Goal: Task Accomplishment & Management: Use online tool/utility

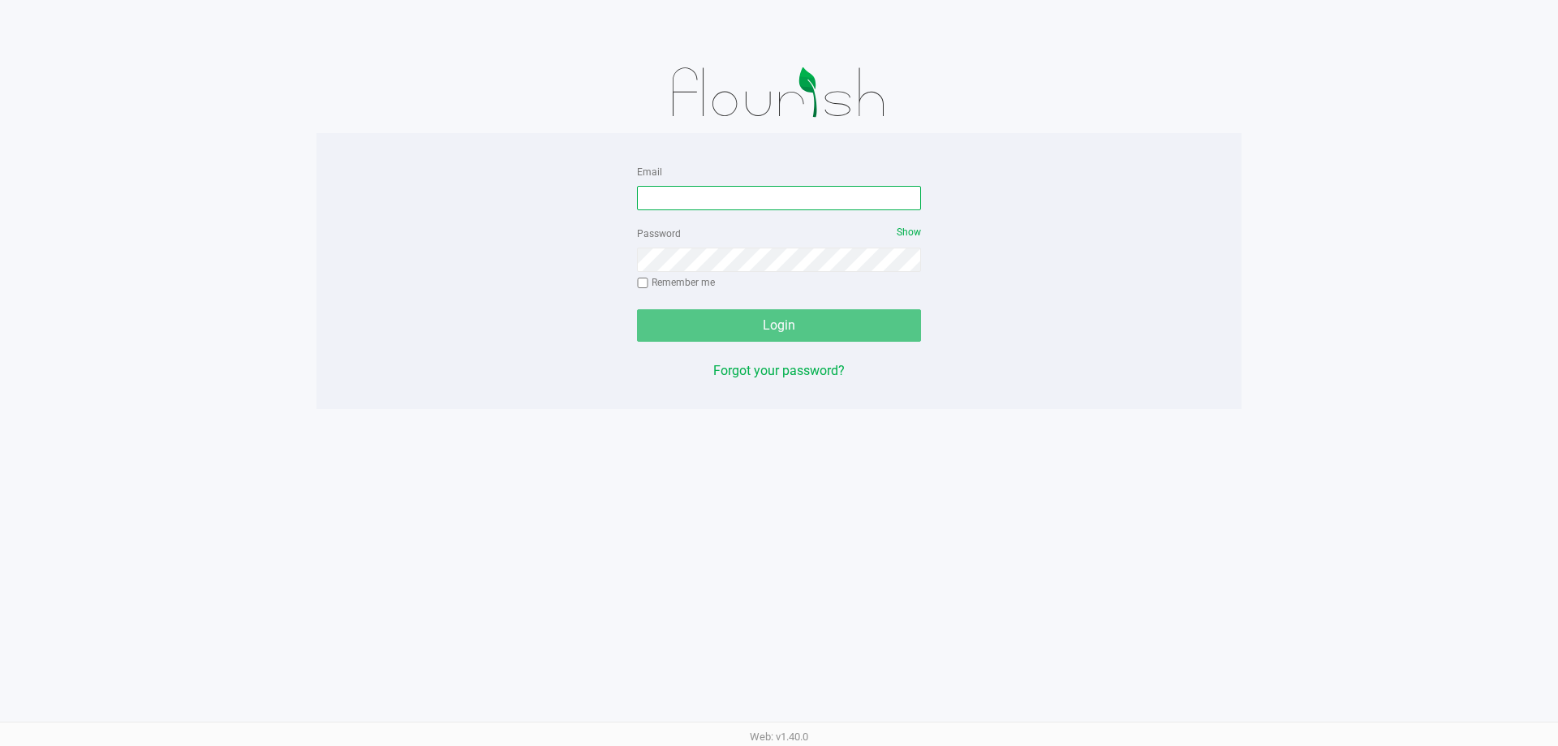
click at [748, 203] on input "Email" at bounding box center [779, 198] width 284 height 24
type input "[EMAIL_ADDRESS][DOMAIN_NAME]"
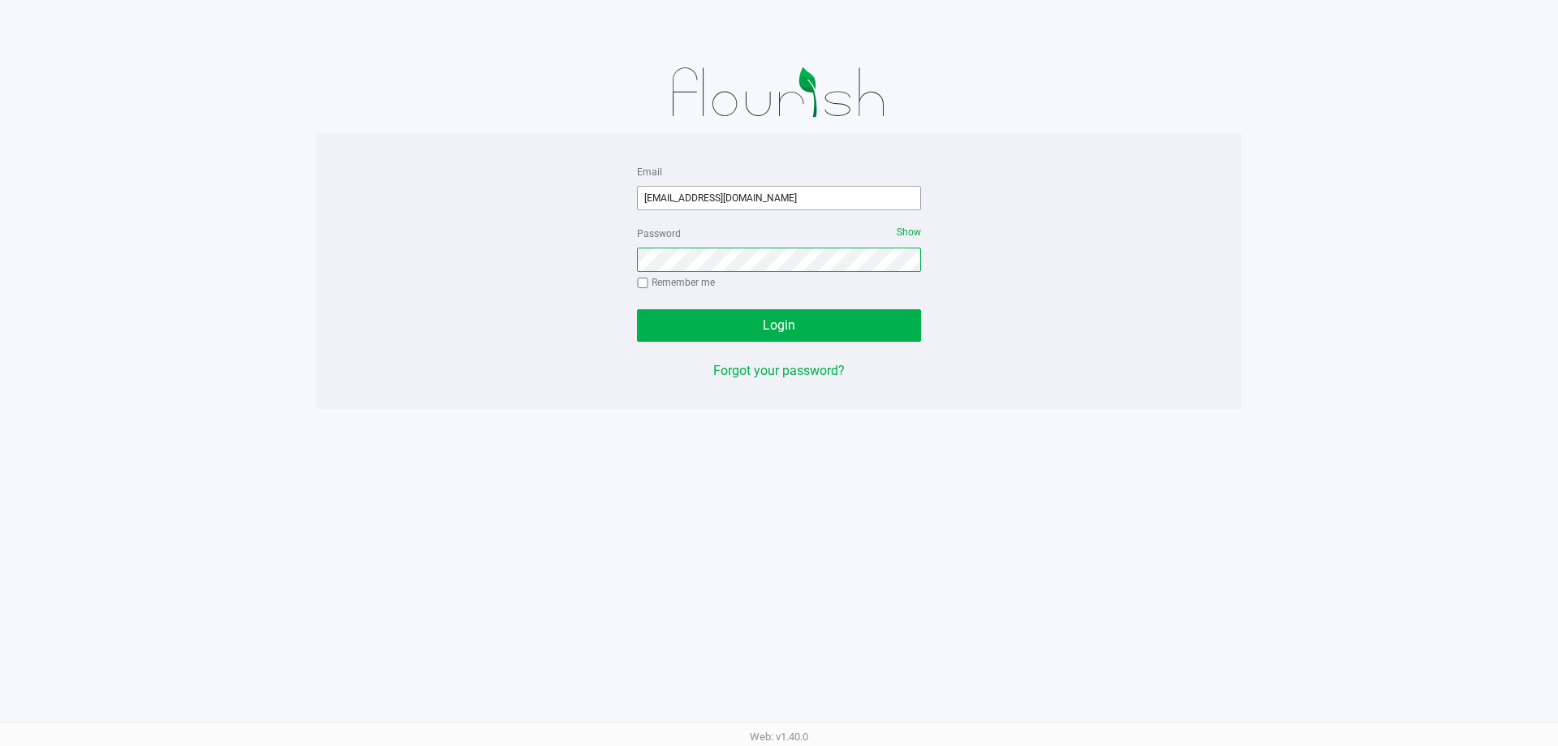
click at [637, 309] on button "Login" at bounding box center [779, 325] width 284 height 32
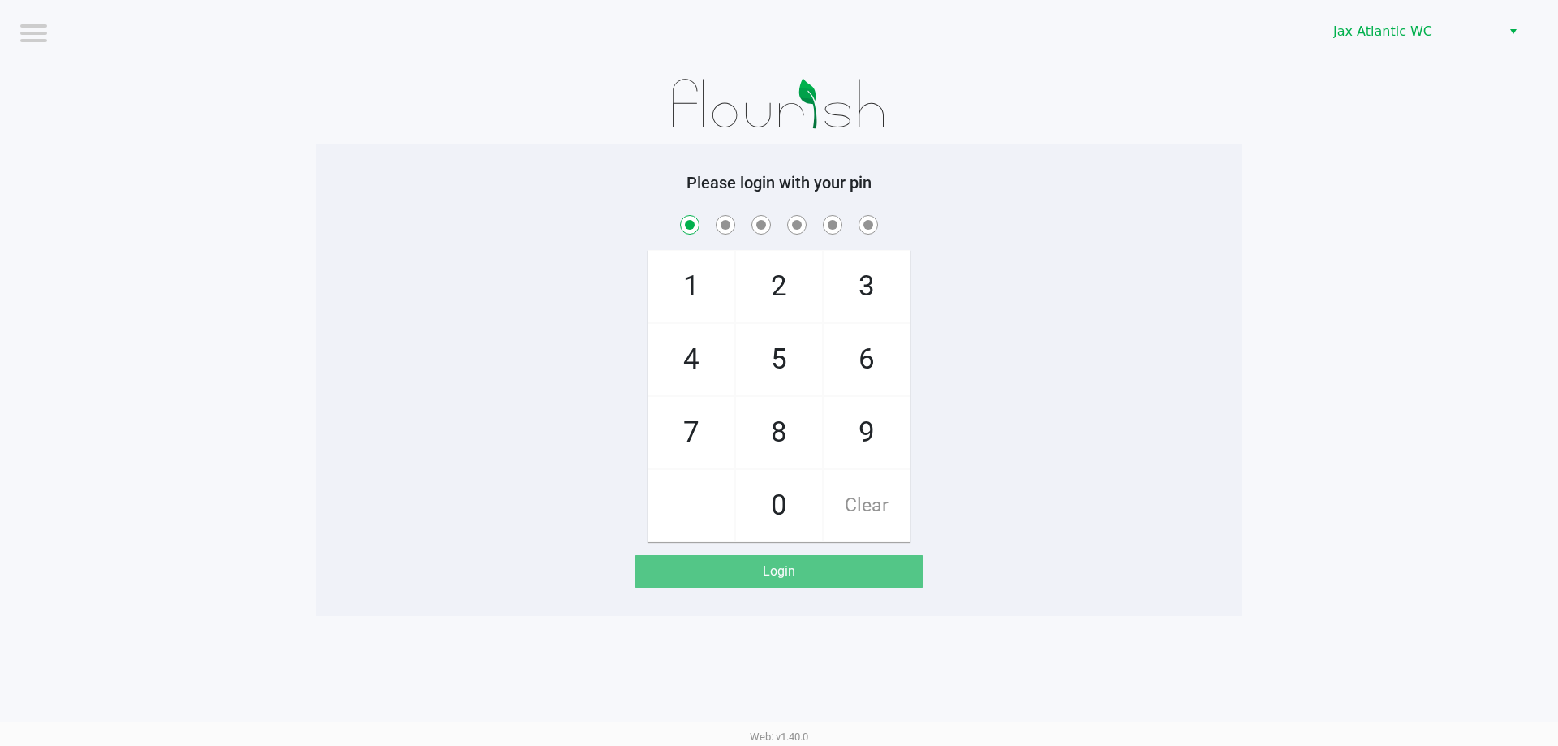
checkbox input "true"
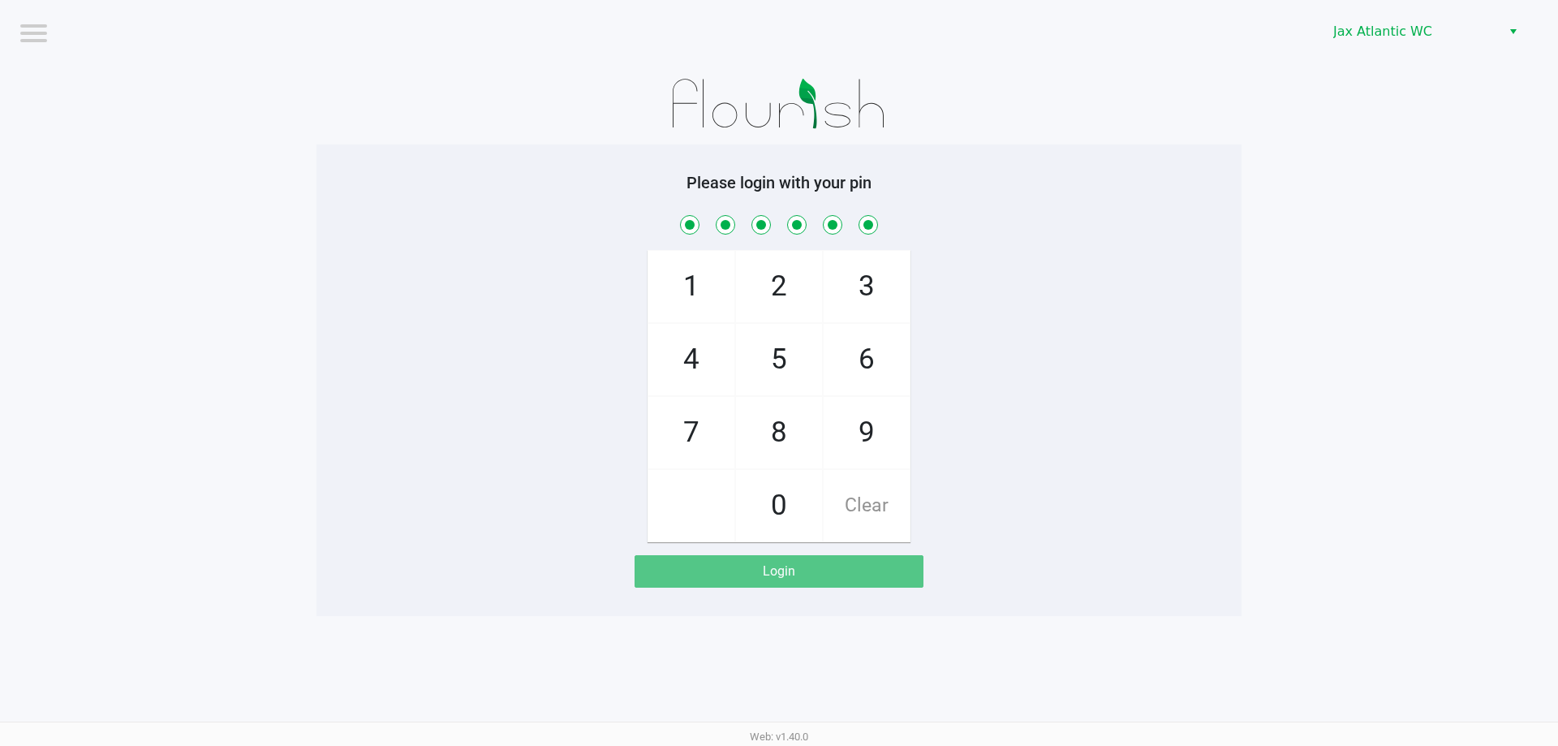
checkbox input "true"
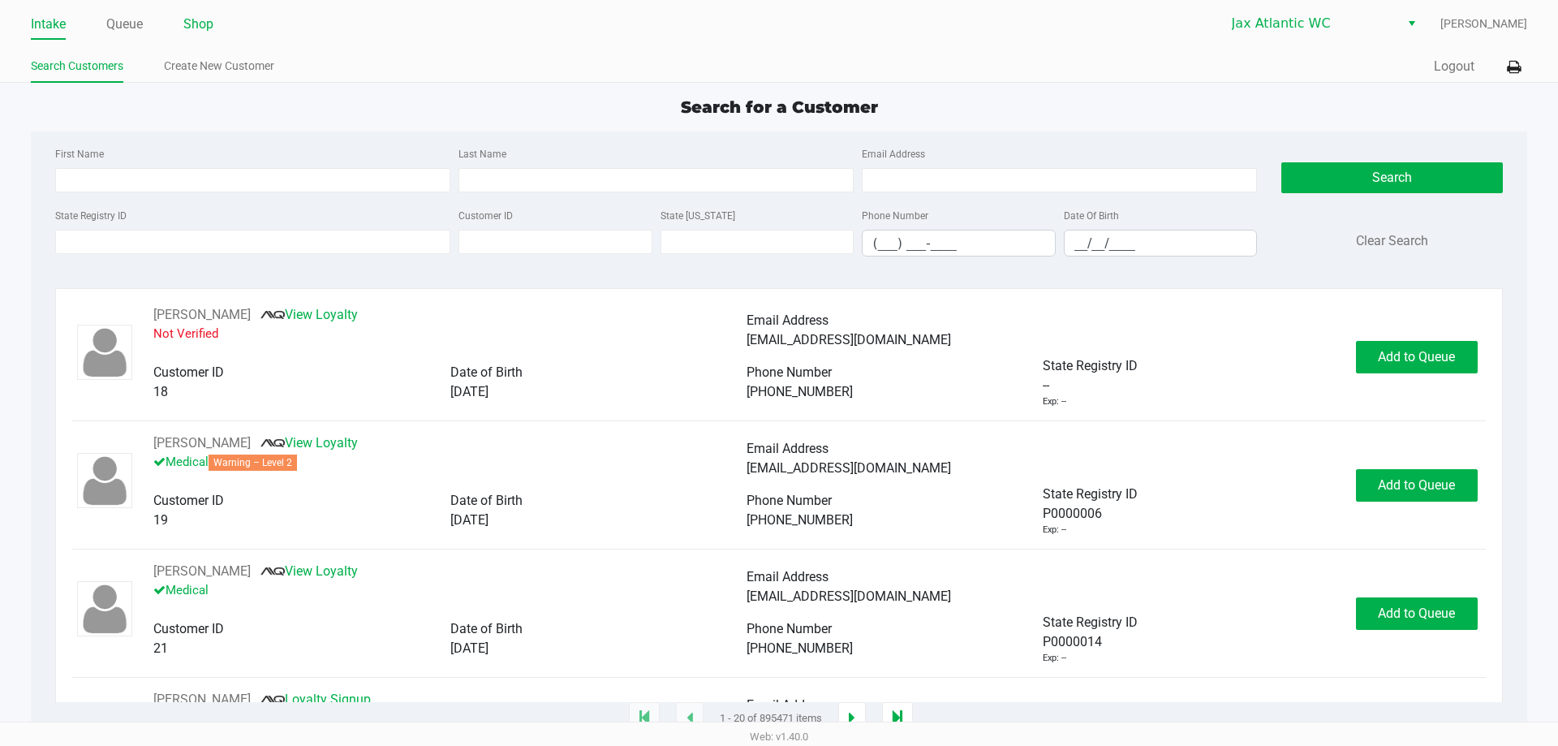
click at [199, 23] on link "Shop" at bounding box center [198, 24] width 30 height 23
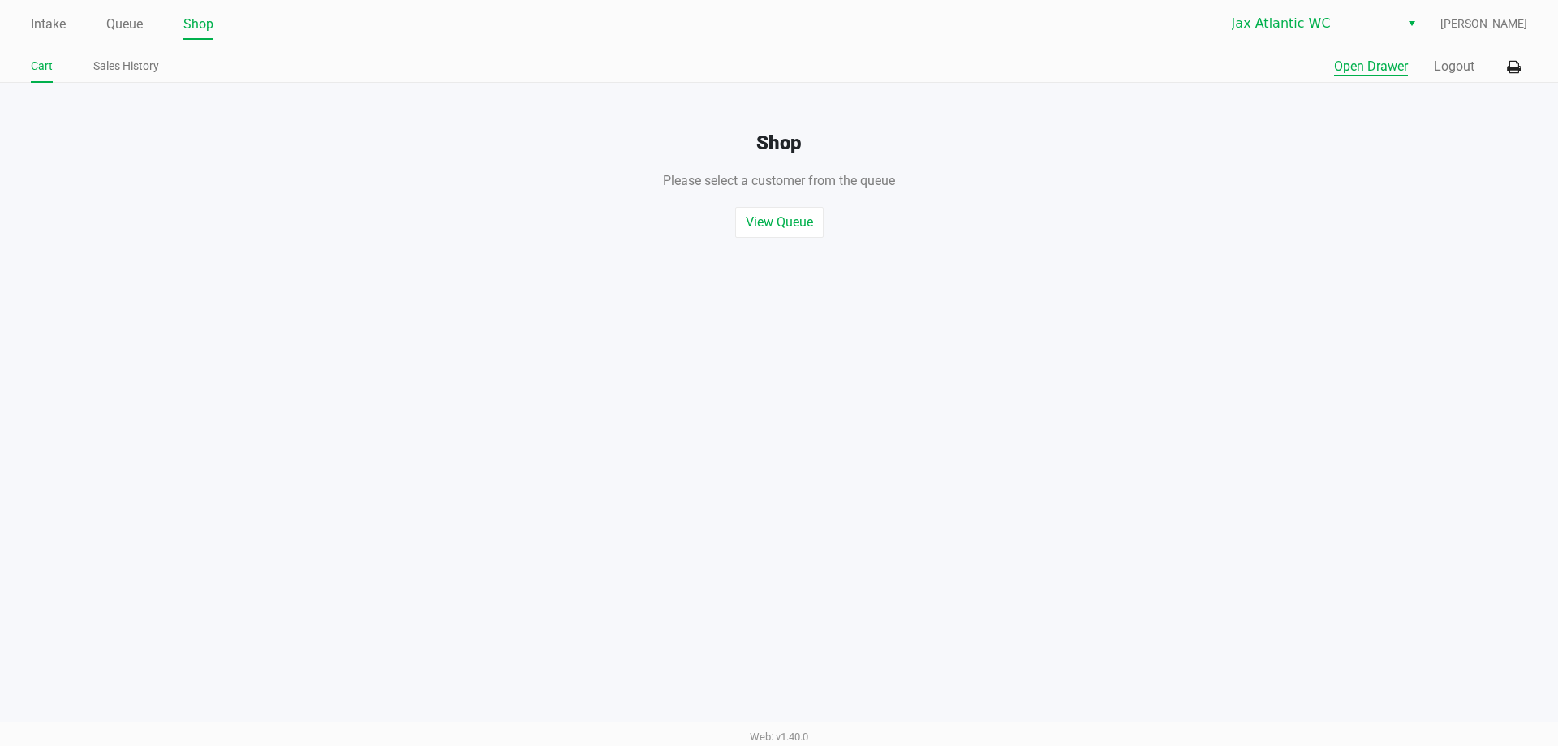
click at [1363, 70] on button "Open Drawer" at bounding box center [1371, 66] width 74 height 19
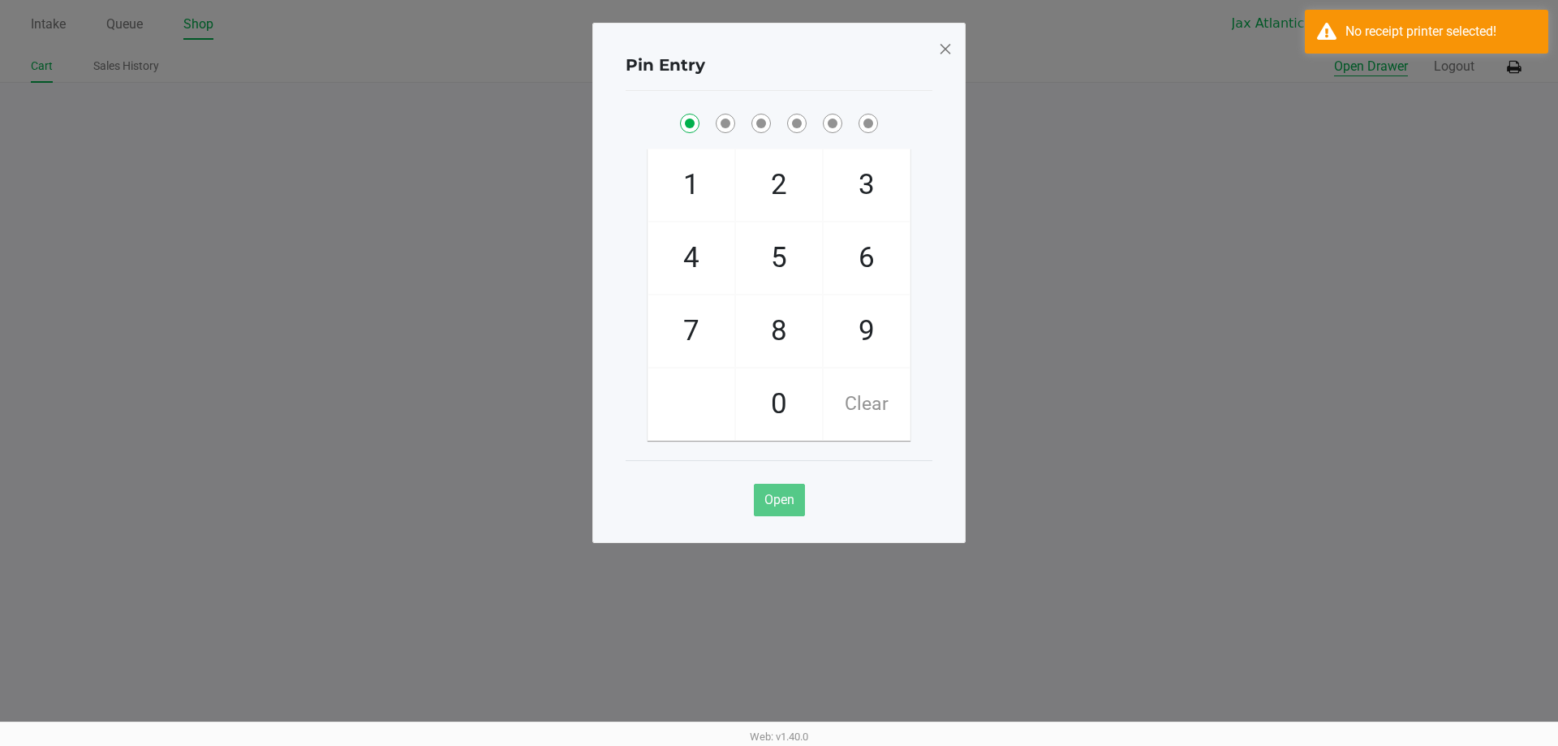
checkbox input "true"
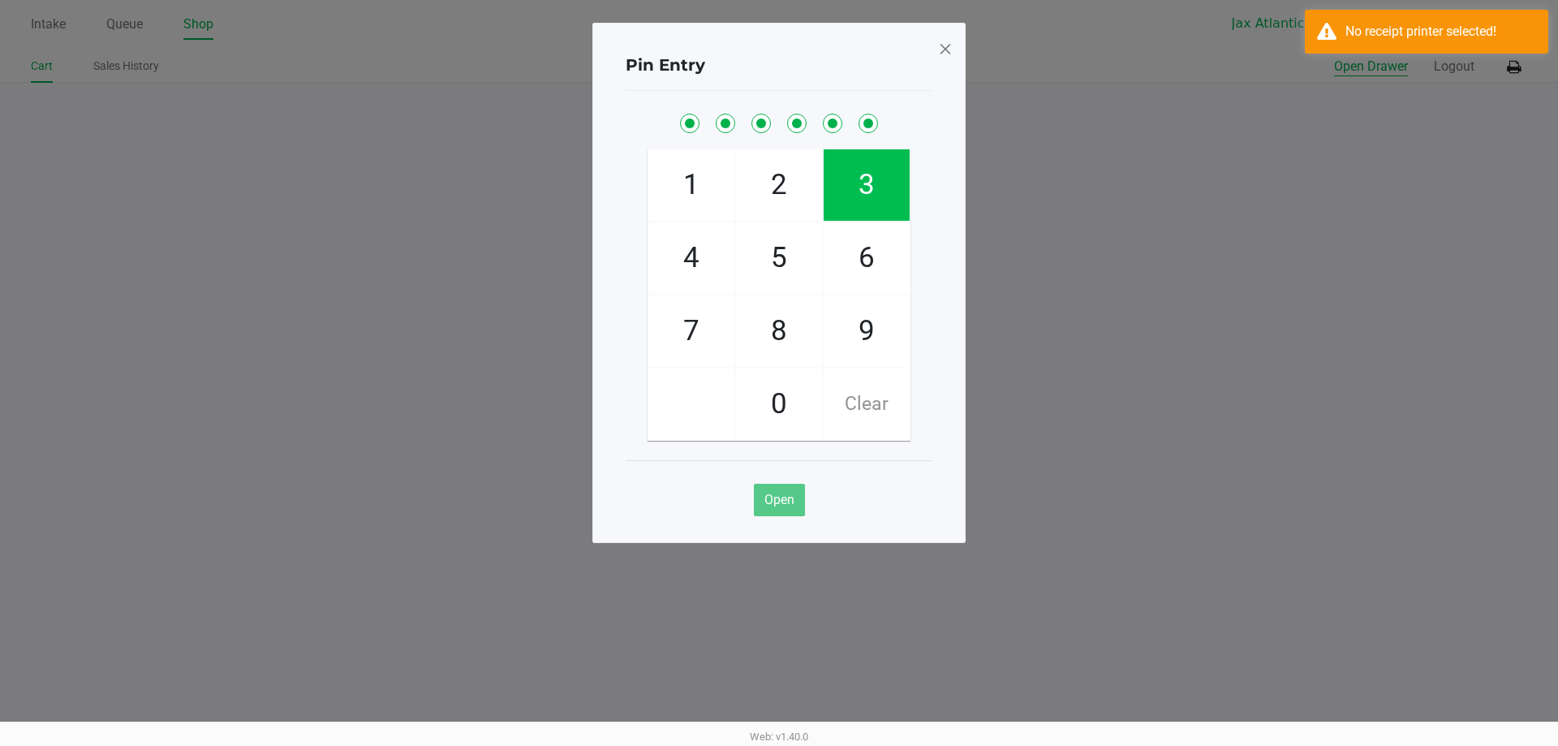
checkbox input "true"
click at [1334, 57] on button "Open Drawer" at bounding box center [1371, 66] width 74 height 19
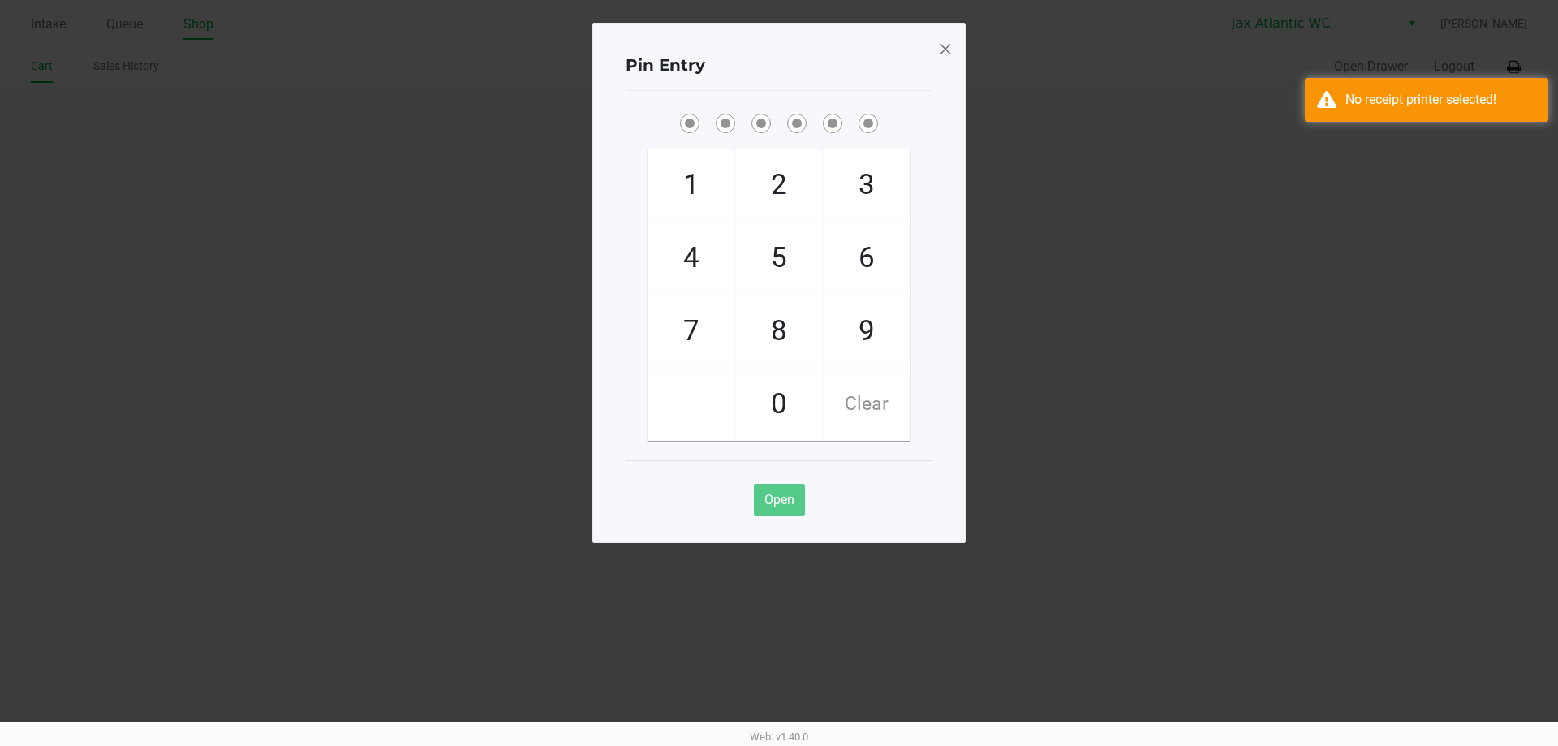
click at [940, 42] on span at bounding box center [945, 49] width 15 height 26
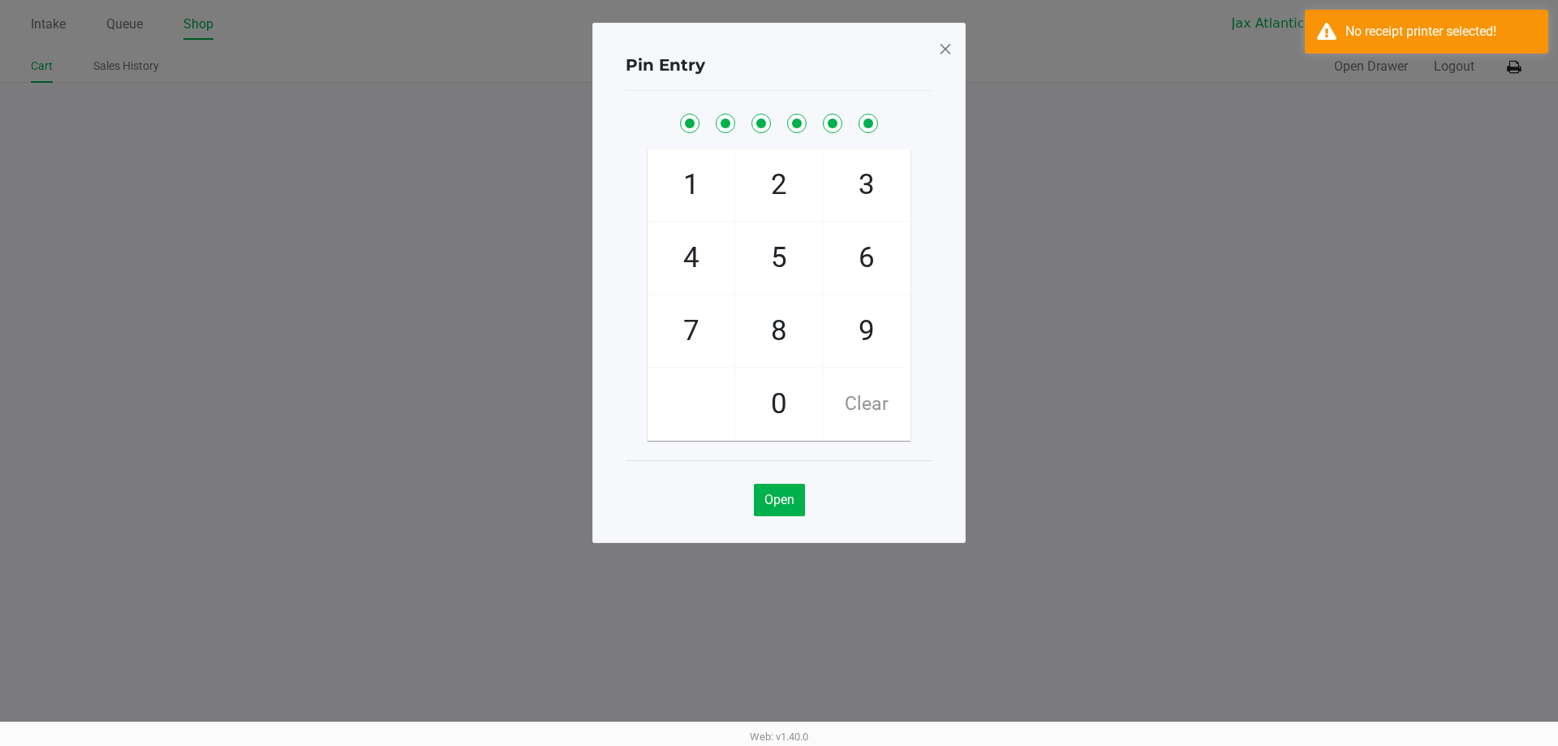
click at [939, 54] on span at bounding box center [945, 49] width 15 height 26
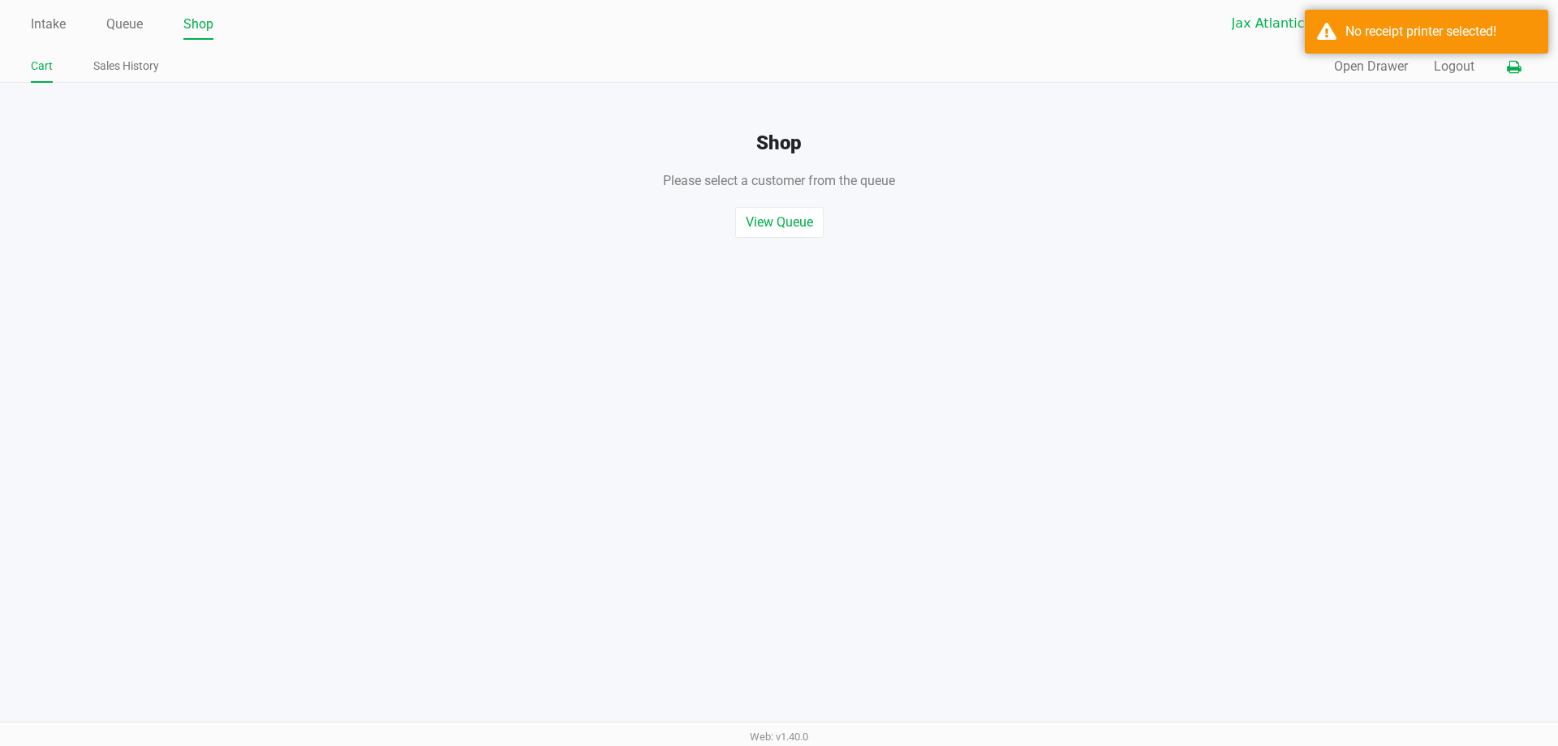
click at [1516, 70] on icon at bounding box center [1514, 67] width 14 height 11
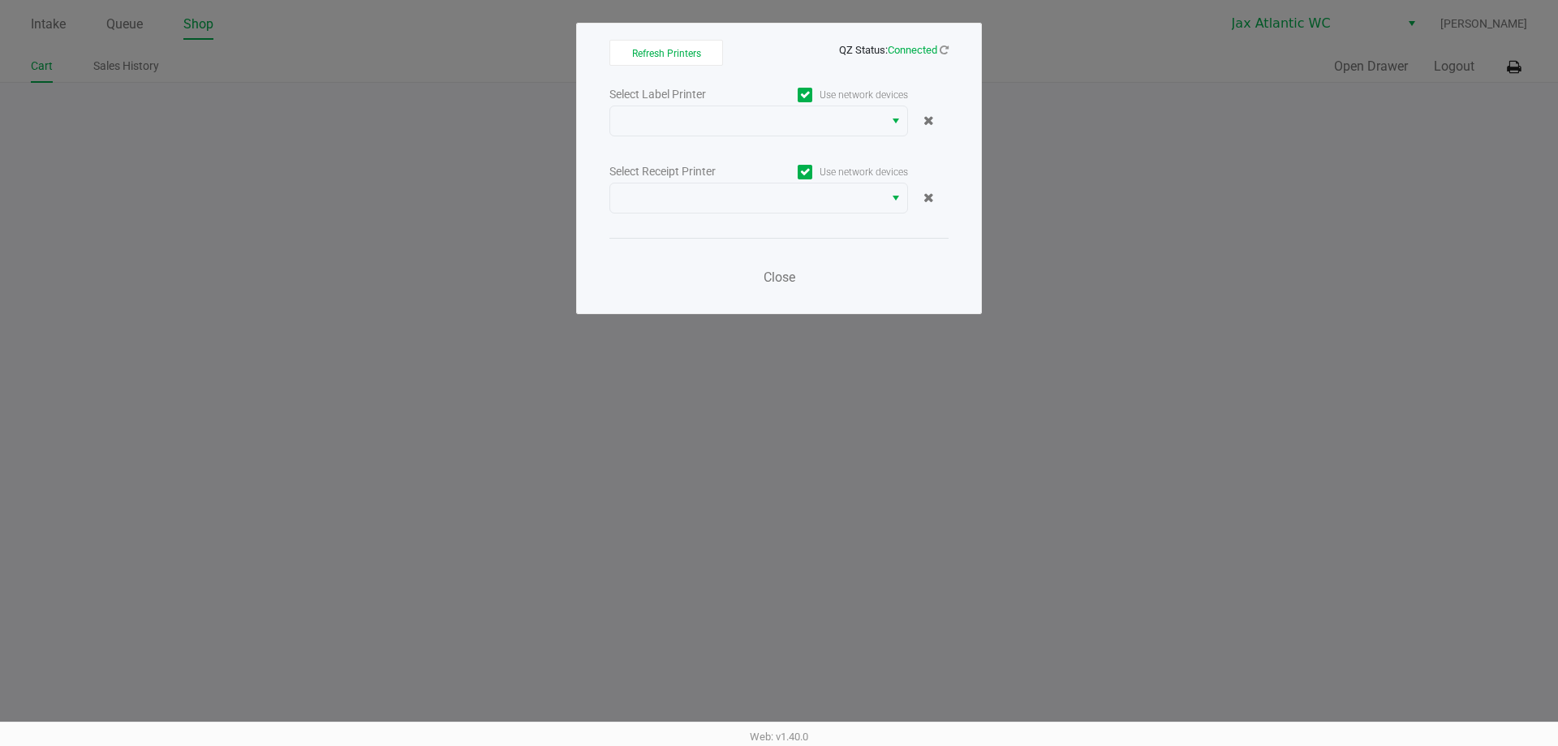
click at [816, 102] on div "Use network devices" at bounding box center [833, 95] width 149 height 22
click at [815, 109] on span at bounding box center [746, 120] width 273 height 29
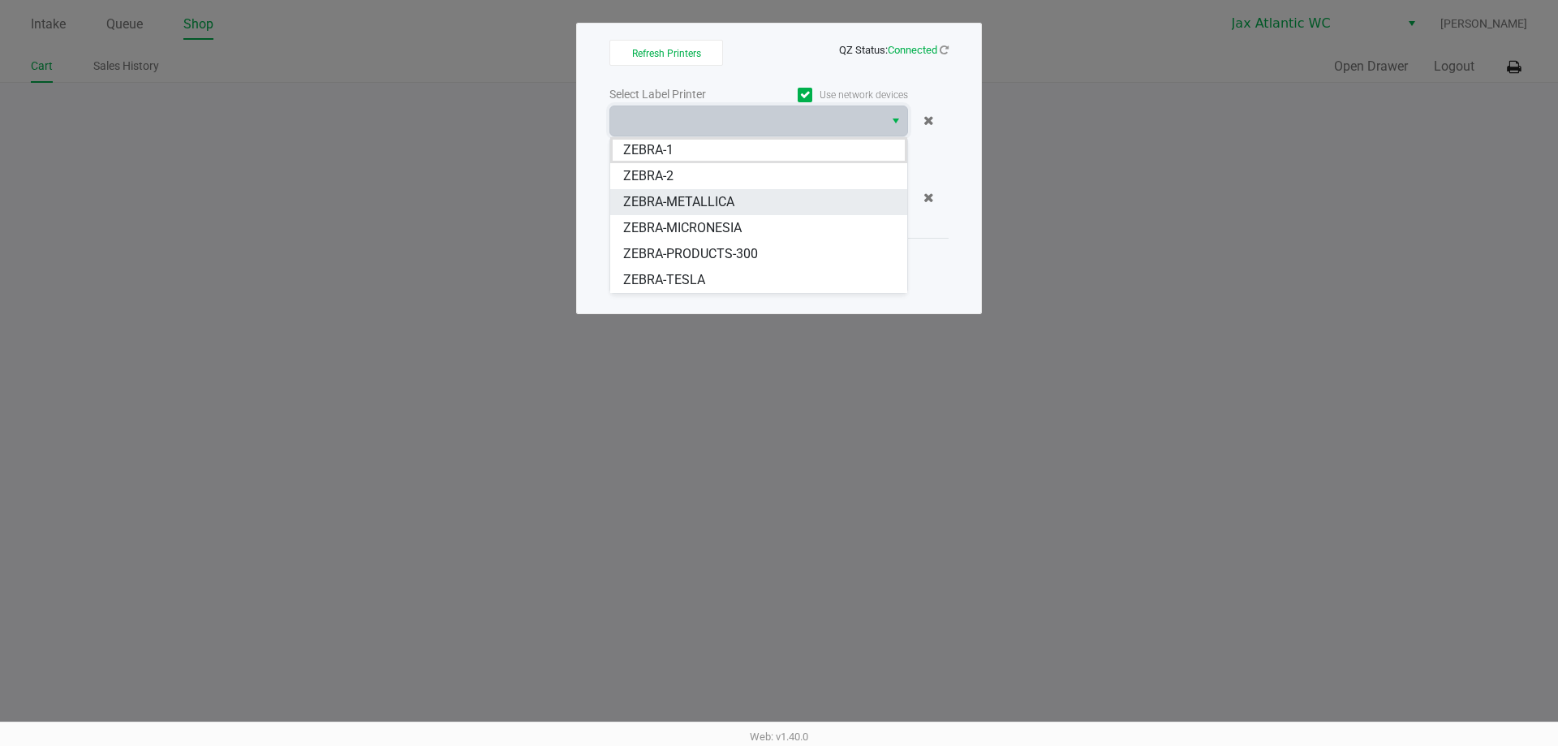
click at [736, 190] on li "ZEBRA-METALLICA" at bounding box center [758, 202] width 297 height 26
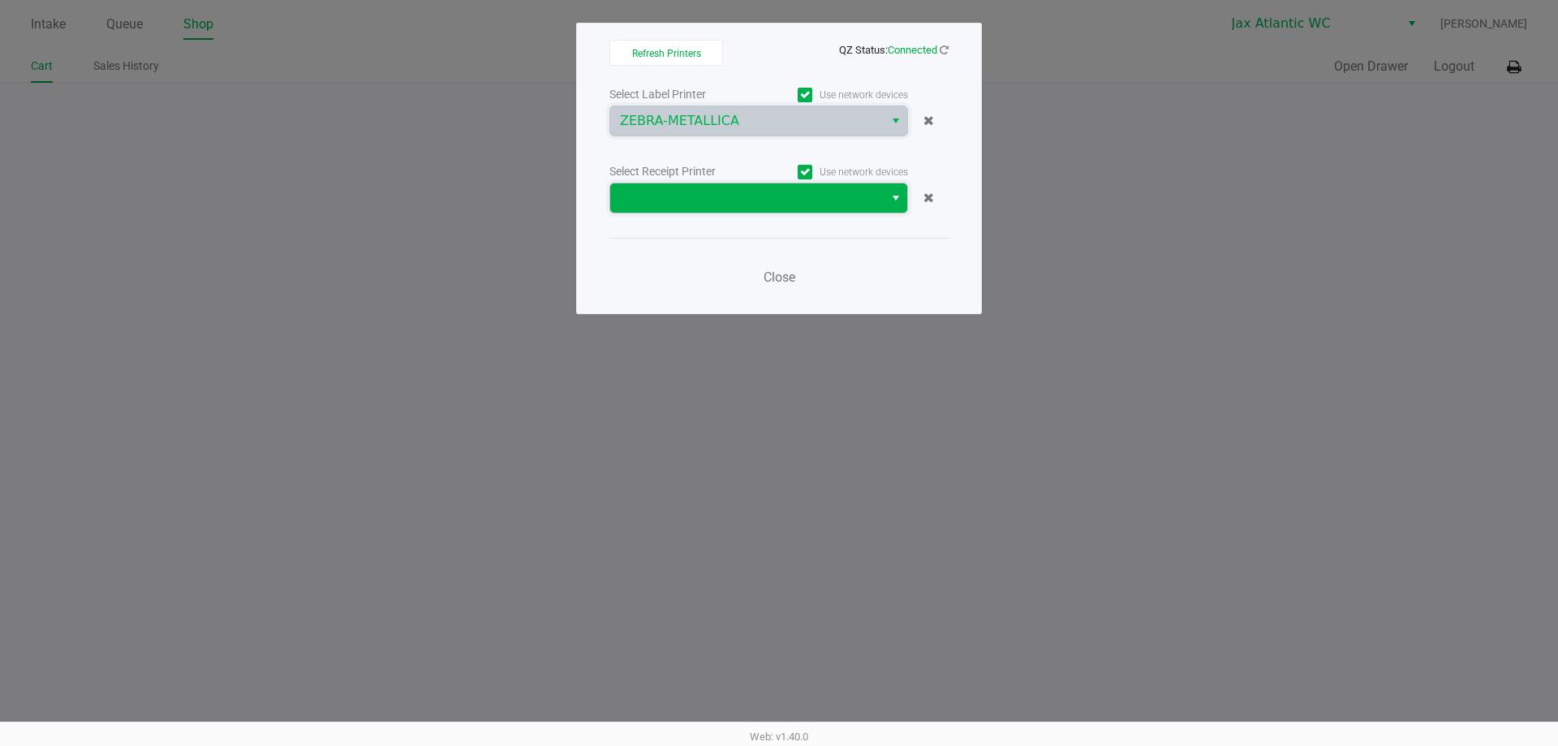
click at [734, 196] on span at bounding box center [747, 197] width 254 height 19
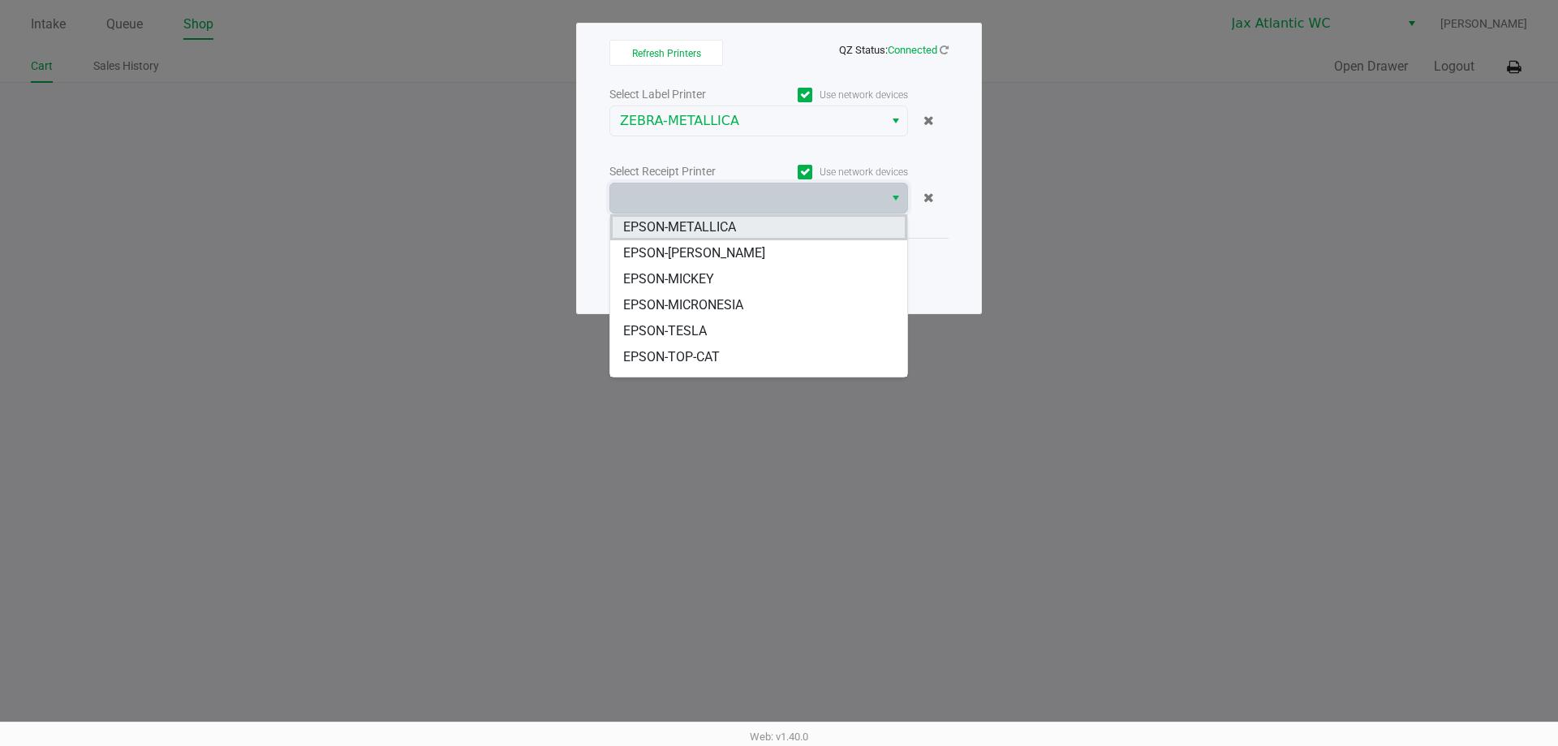
click at [743, 231] on li "EPSON-METALLICA" at bounding box center [758, 227] width 297 height 26
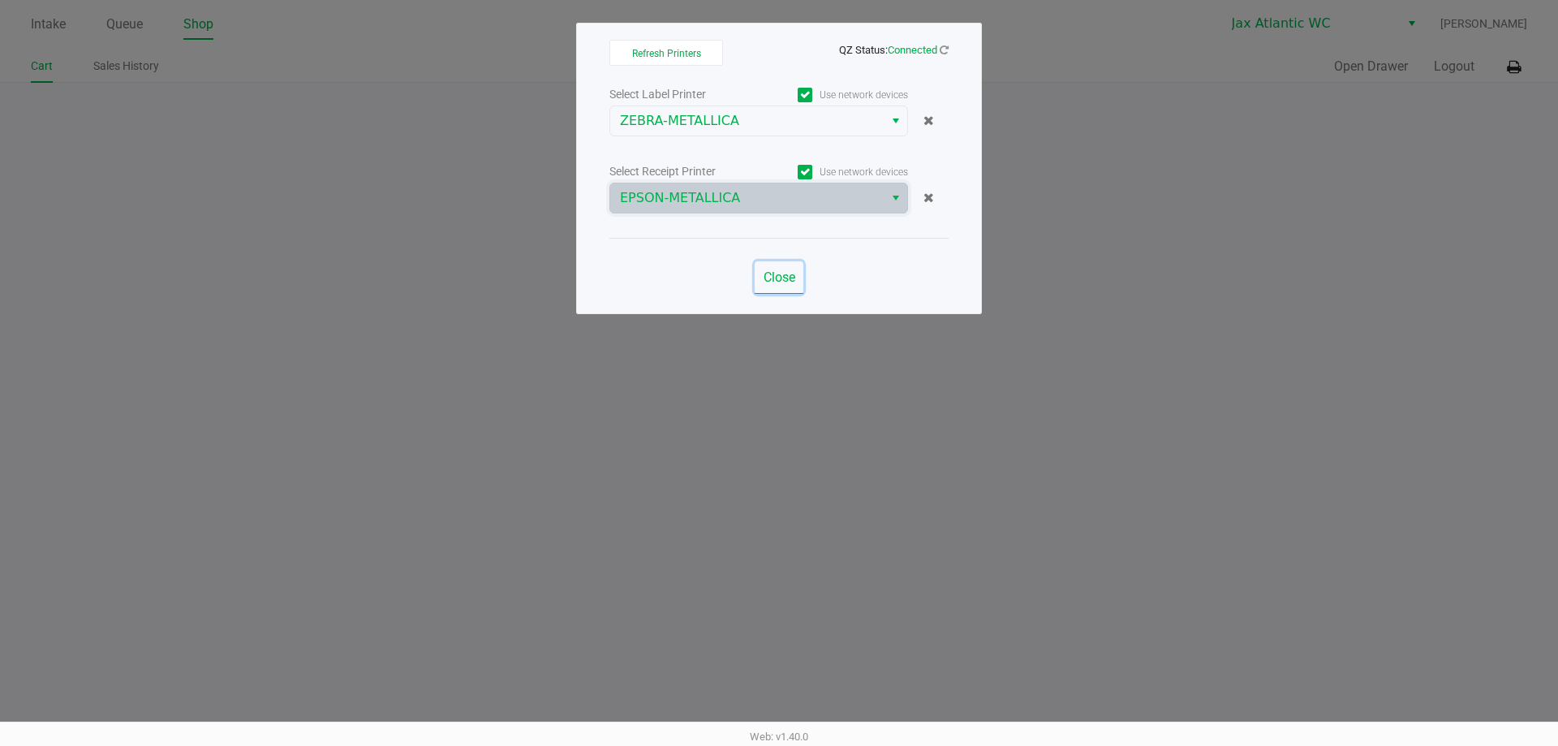
click at [780, 269] on span "Close" at bounding box center [780, 276] width 32 height 15
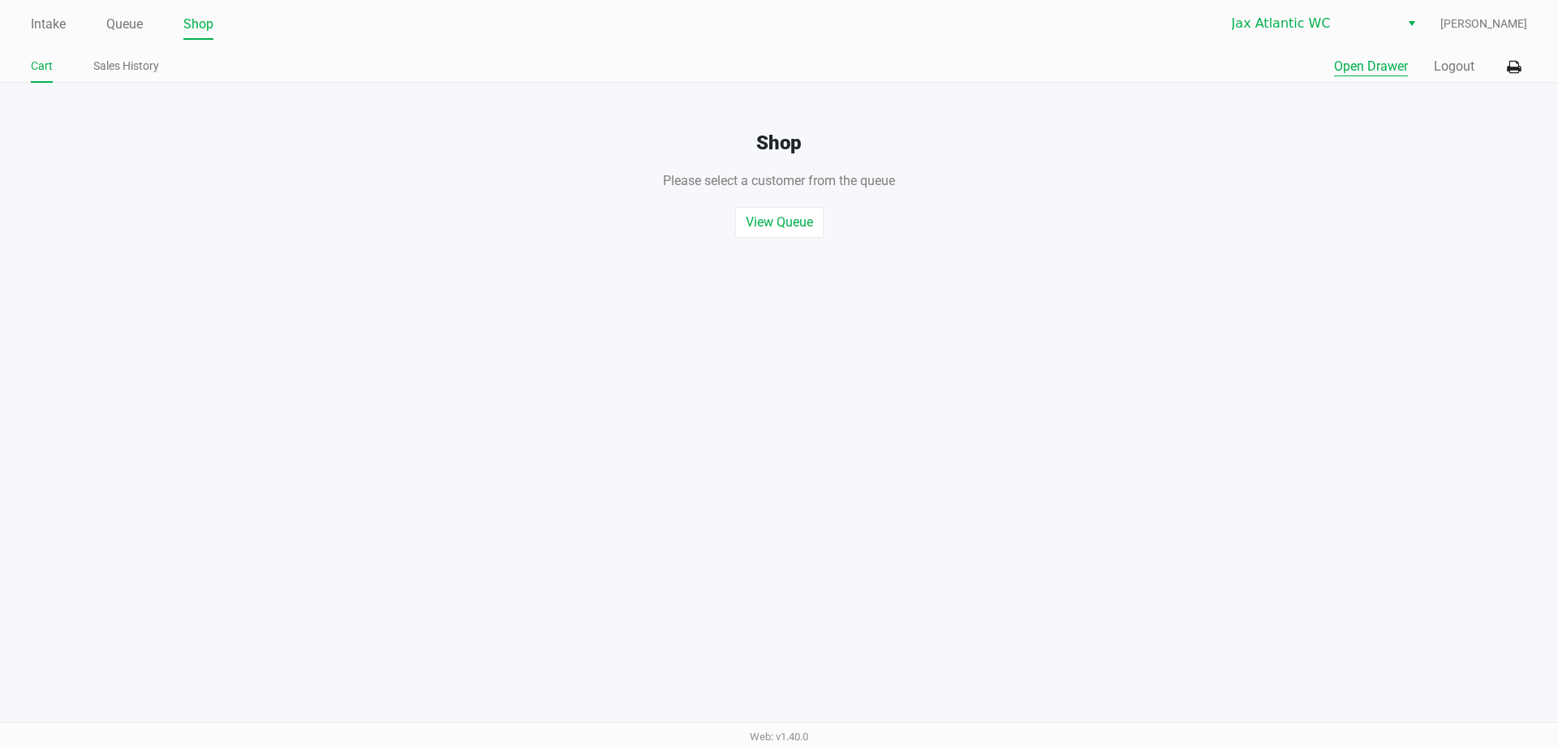
click at [1372, 72] on button "Open Drawer" at bounding box center [1371, 66] width 74 height 19
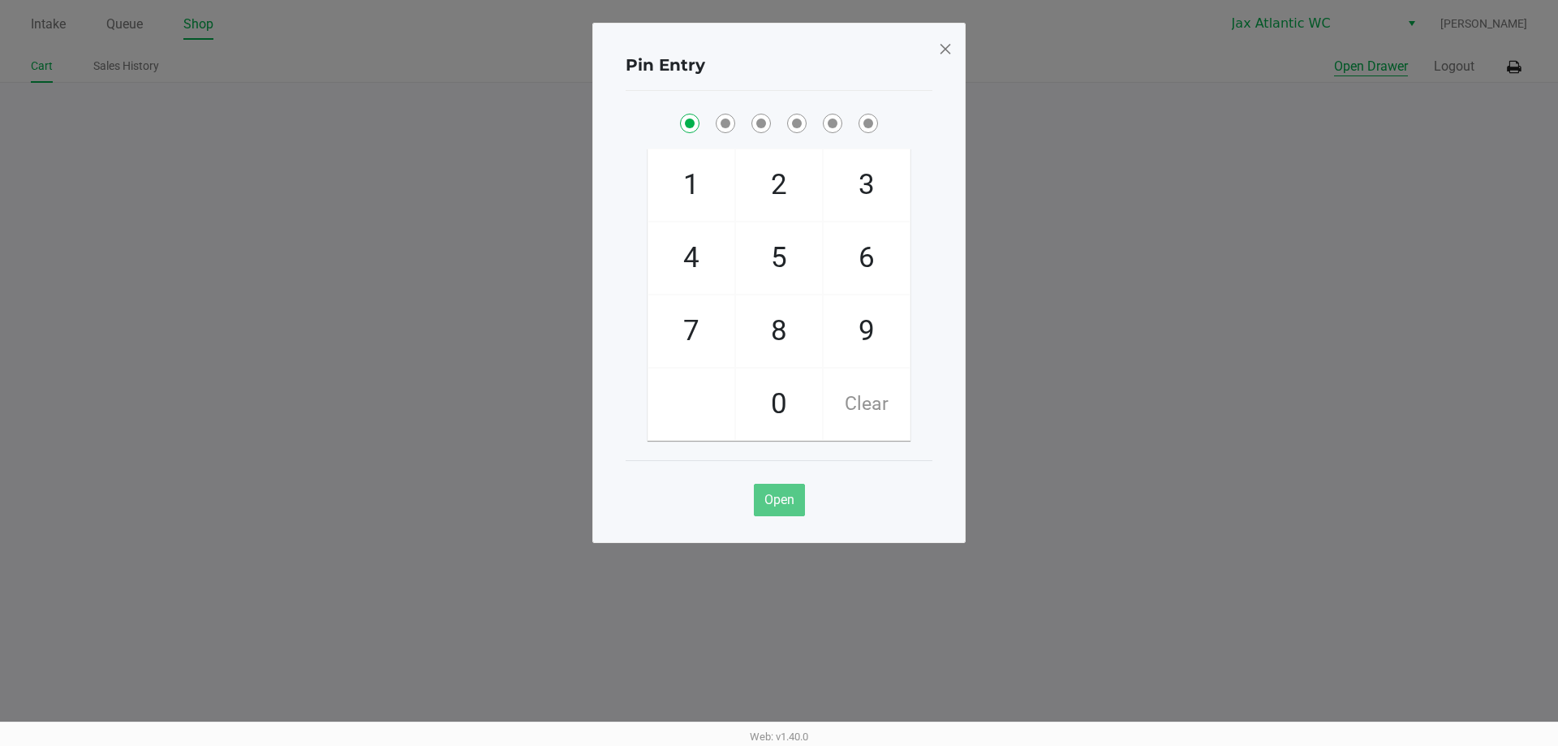
checkbox input "true"
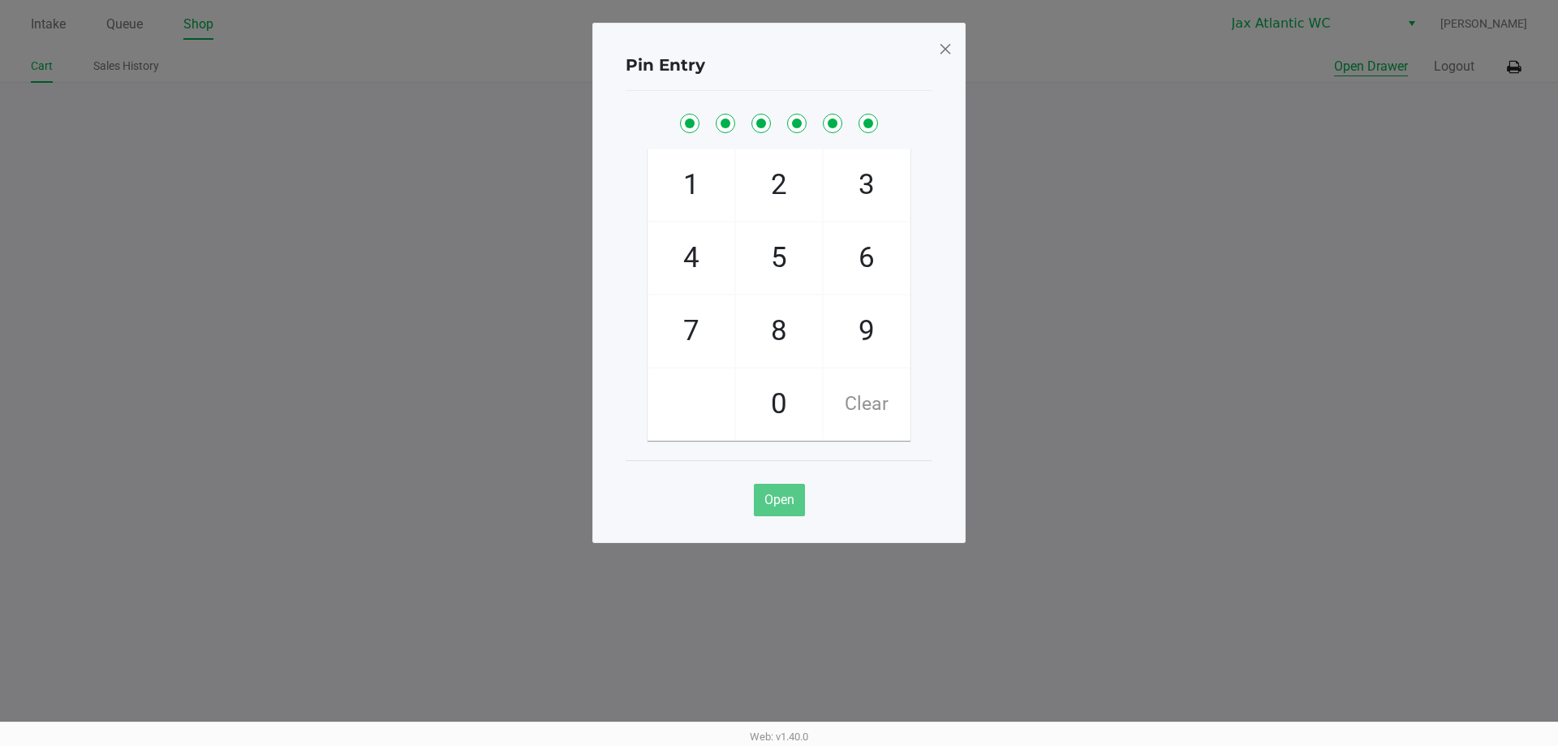
checkbox input "true"
click at [1334, 57] on button "Open Drawer" at bounding box center [1371, 66] width 74 height 19
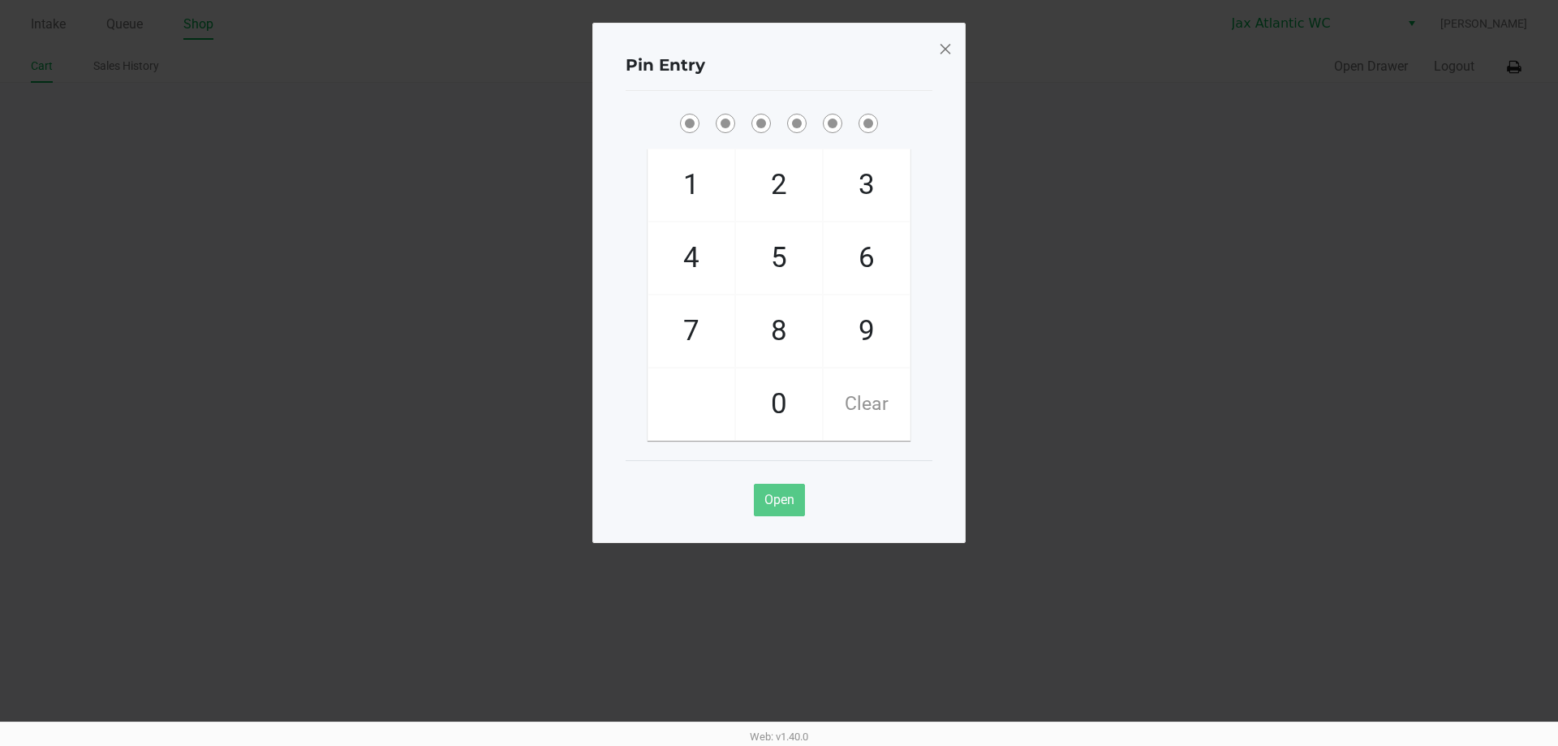
click at [953, 45] on div "Pin Entry 1 4 7 2 5 8 0 3 6 9 Clear Open" at bounding box center [778, 283] width 373 height 520
click at [936, 48] on div "Pin Entry 1 4 7 2 5 8 0 3 6 9 Clear Open" at bounding box center [778, 283] width 373 height 520
click at [948, 50] on span at bounding box center [945, 49] width 15 height 26
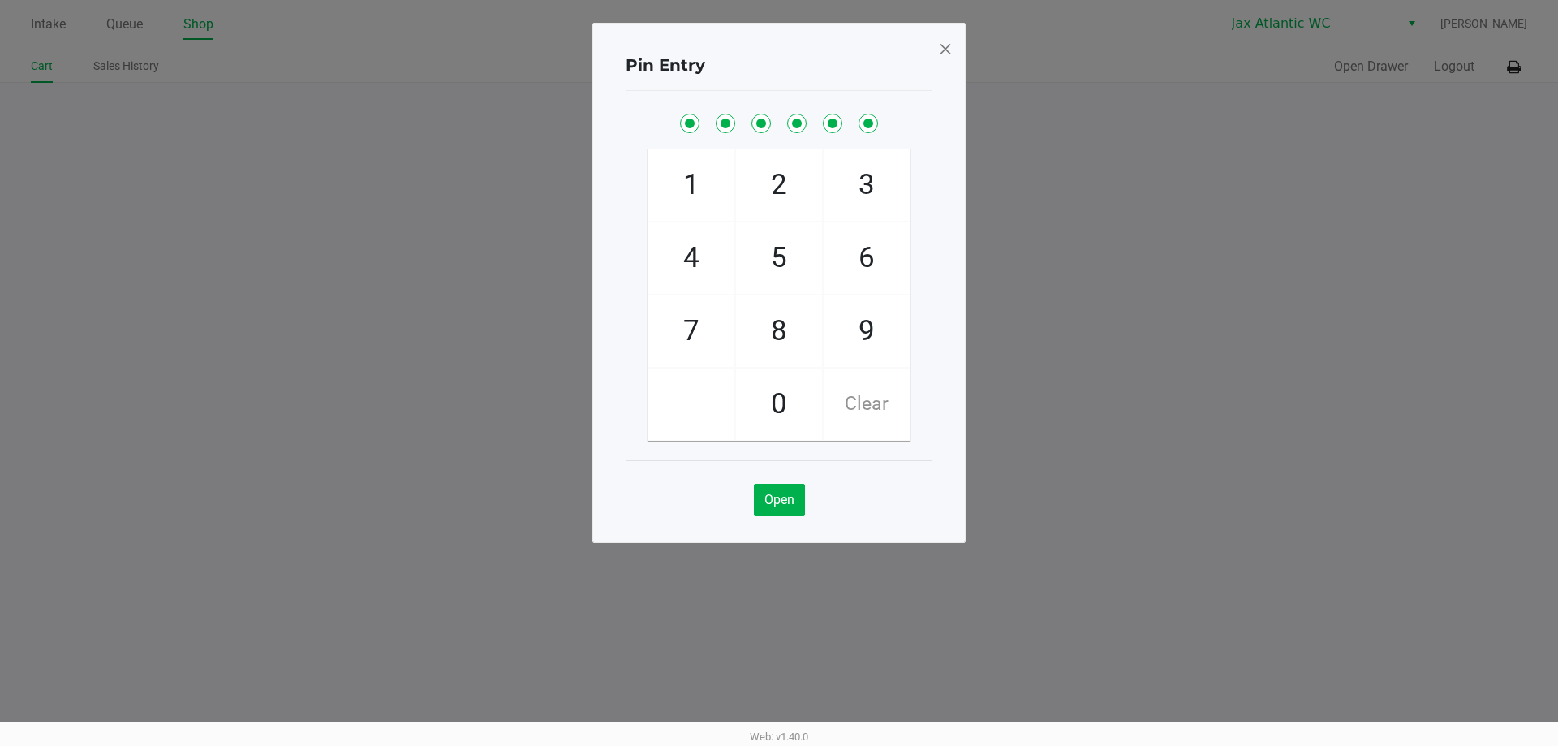
click at [943, 49] on span at bounding box center [945, 49] width 15 height 26
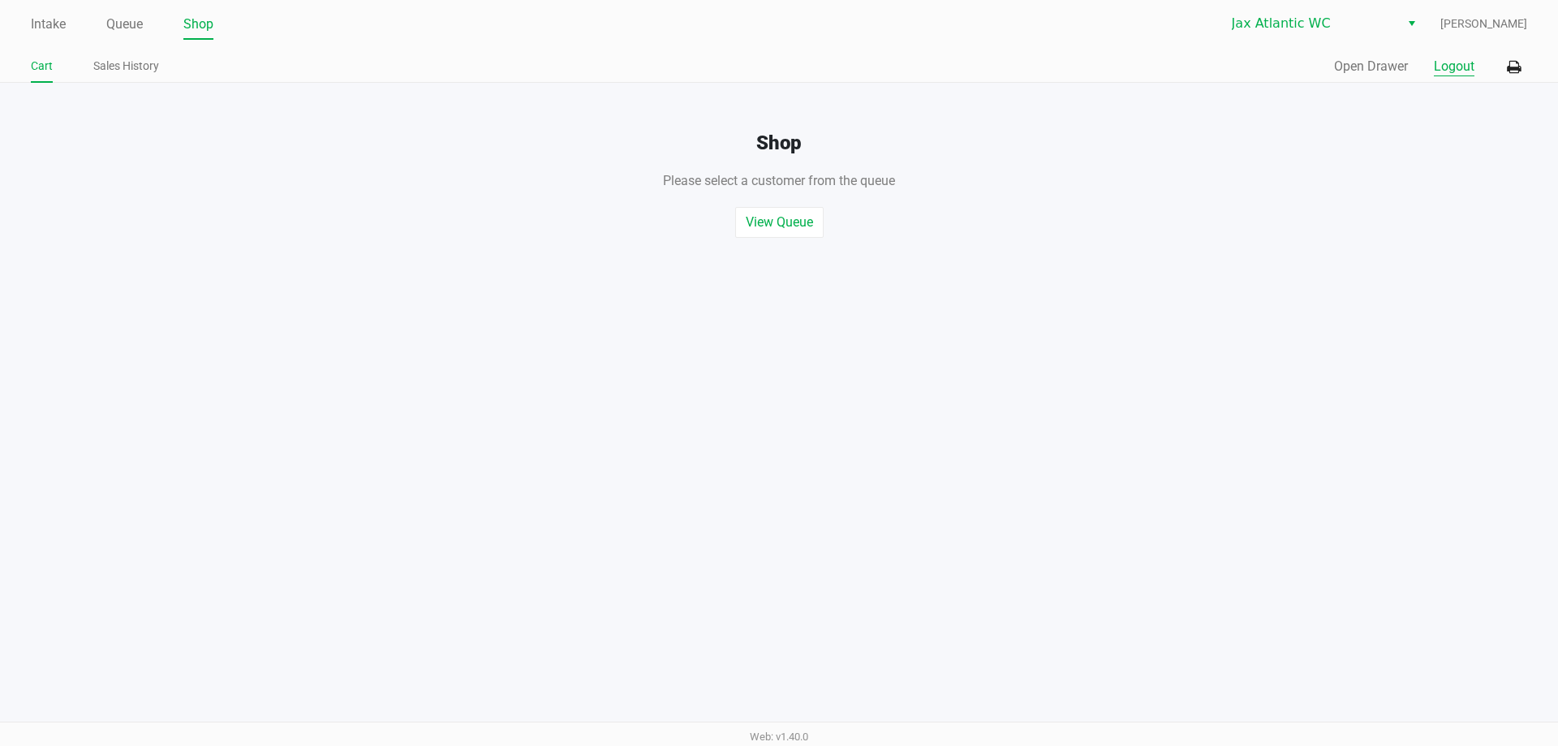
click at [1457, 61] on button "Logout" at bounding box center [1454, 66] width 41 height 19
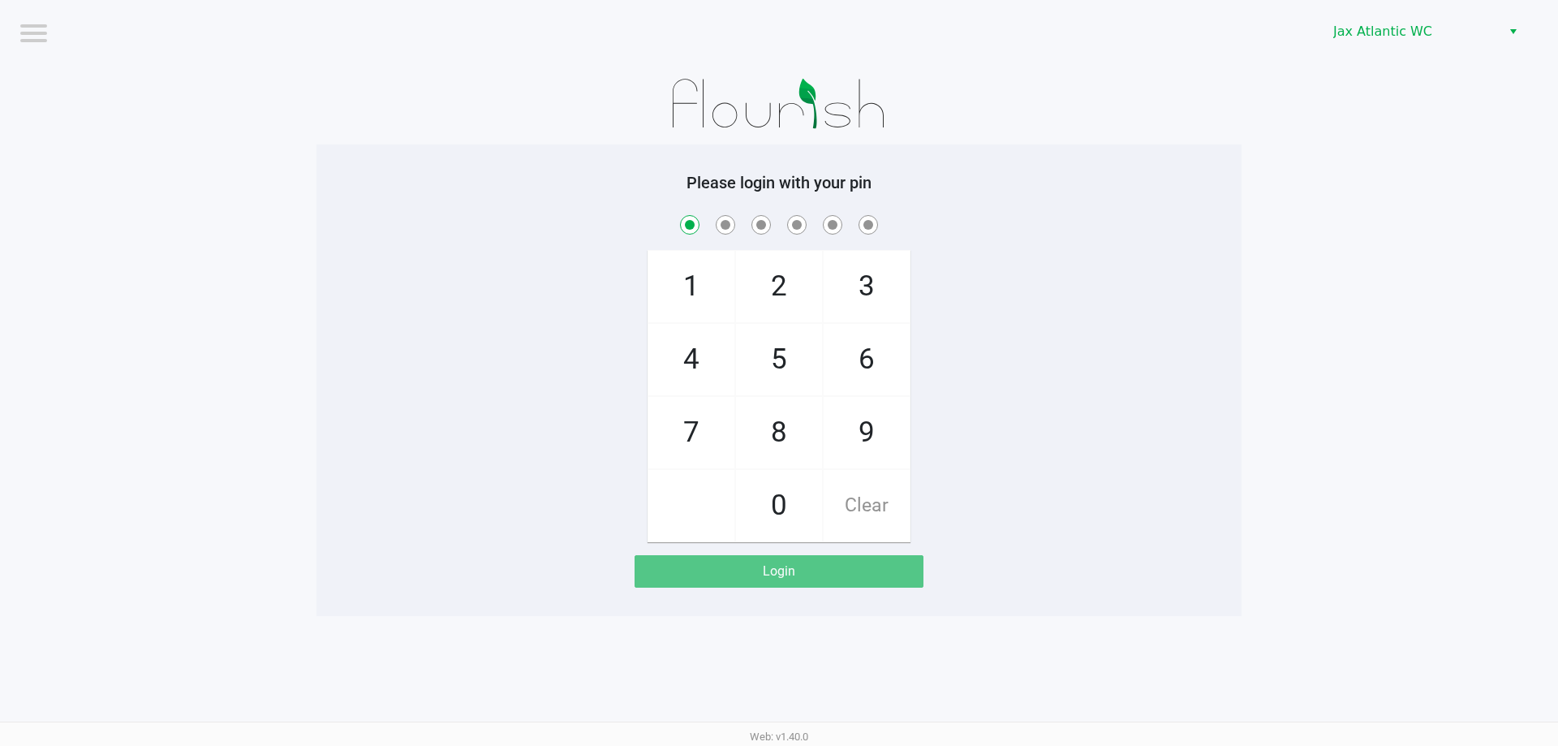
checkbox input "true"
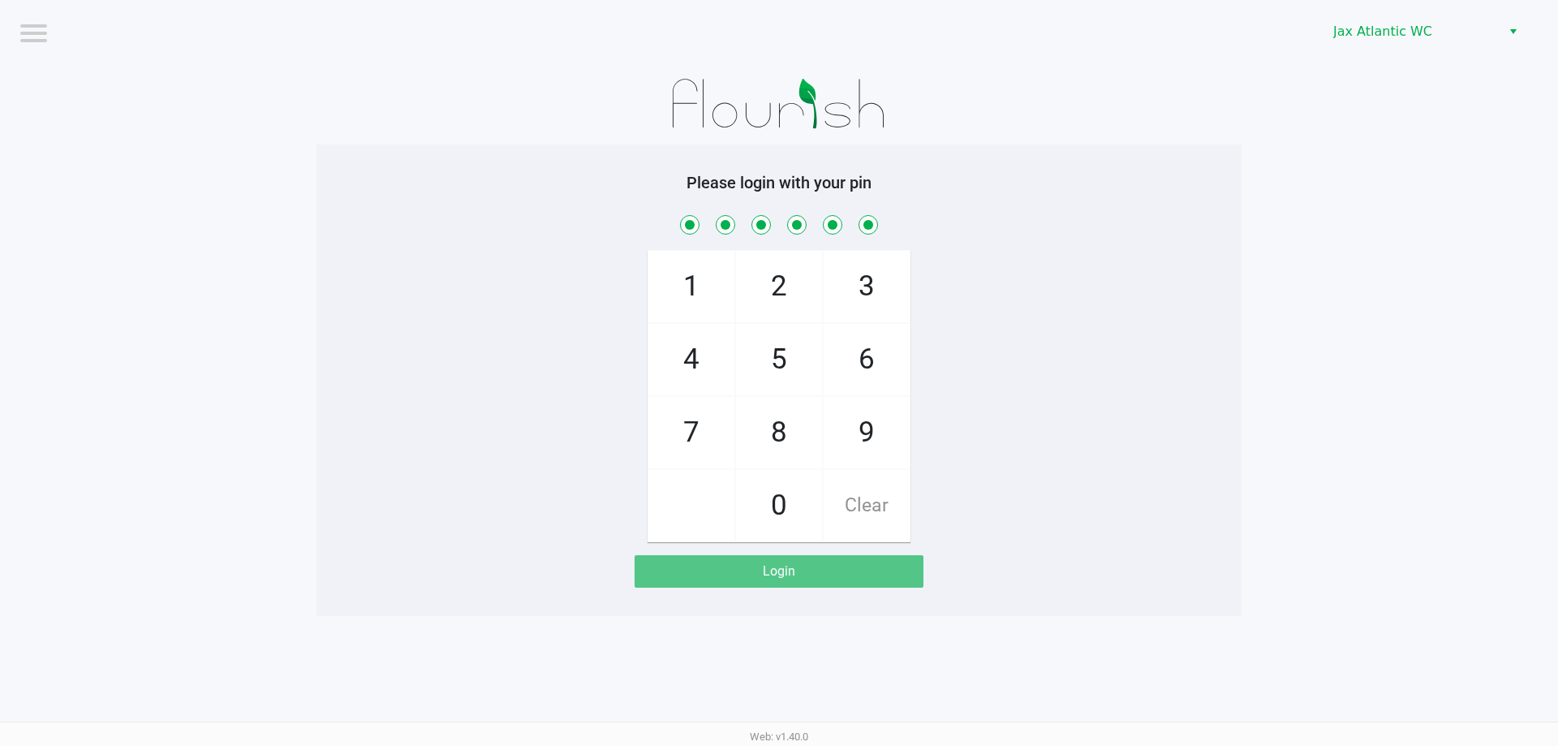
checkbox input "true"
